Goal: Navigation & Orientation: Find specific page/section

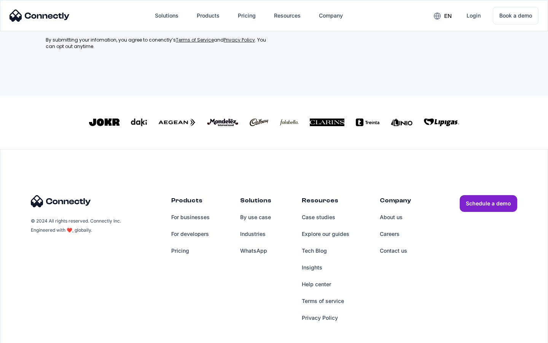
scroll to position [343, 0]
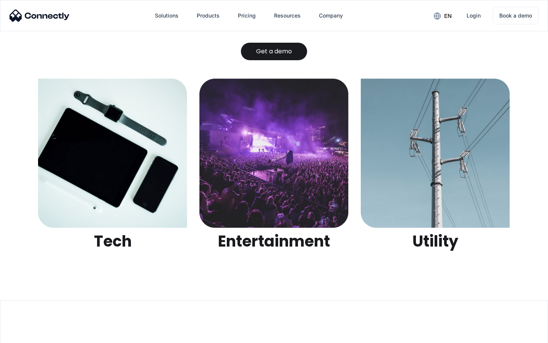
scroll to position [2402, 0]
